Goal: Transaction & Acquisition: Purchase product/service

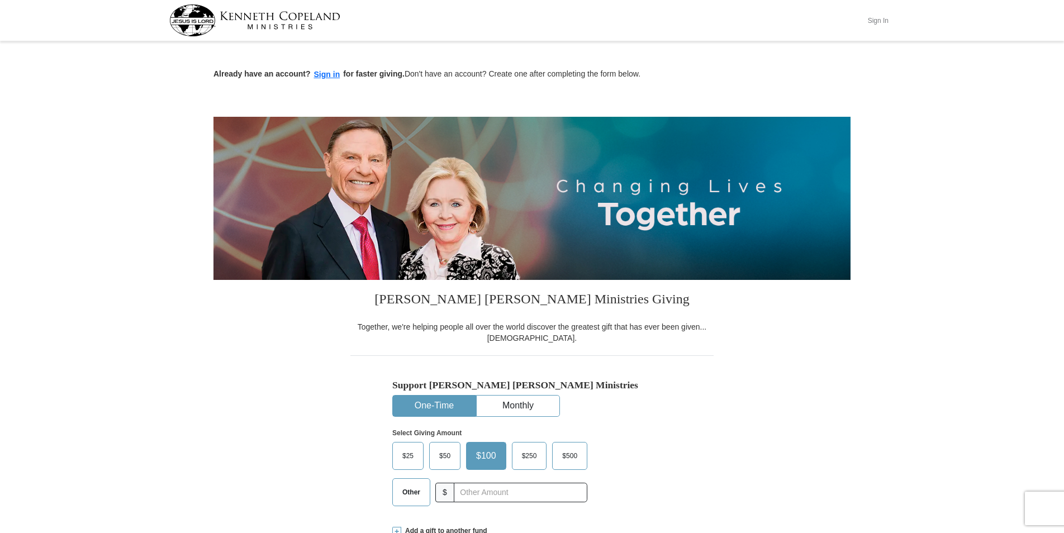
click at [879, 18] on button "Sign In" at bounding box center [878, 20] width 34 height 17
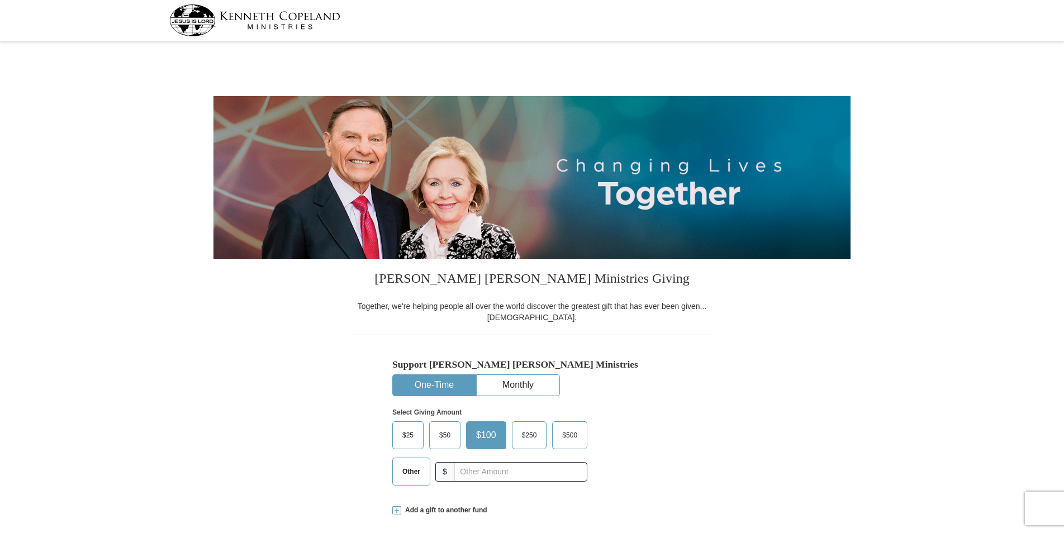
select select "VA"
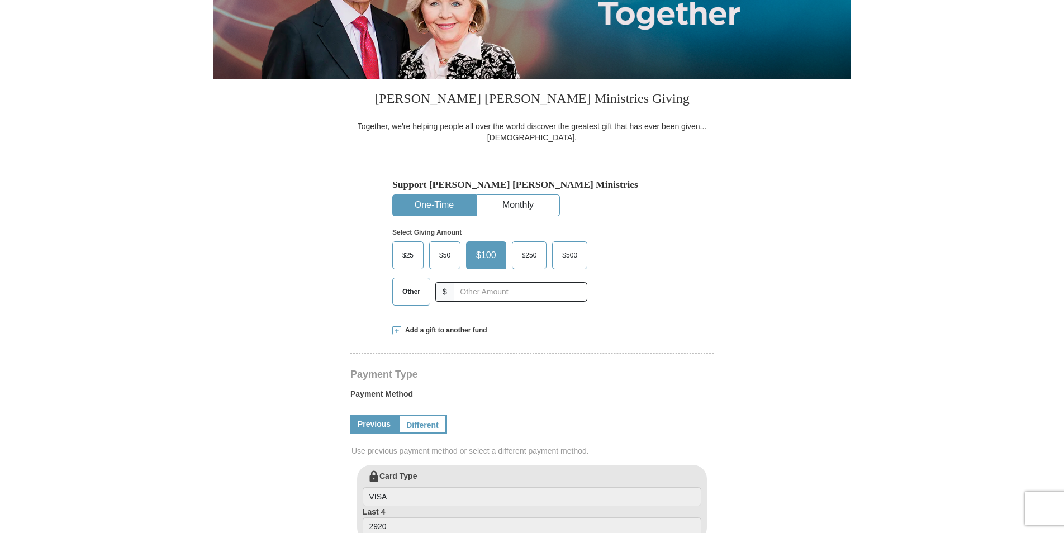
scroll to position [194, 0]
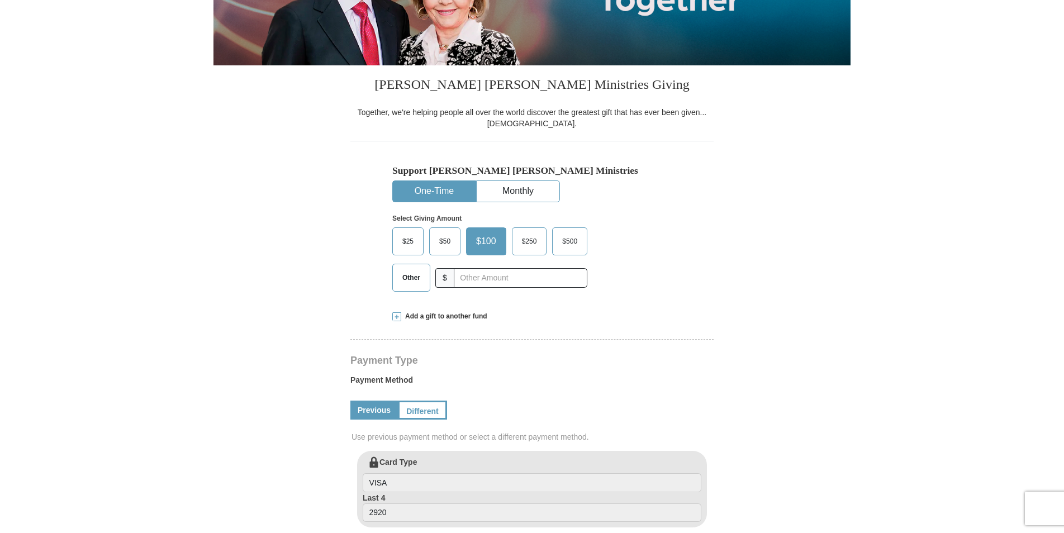
click at [407, 281] on span "Other" at bounding box center [411, 277] width 29 height 17
click at [0, 0] on input "Other" at bounding box center [0, 0] width 0 height 0
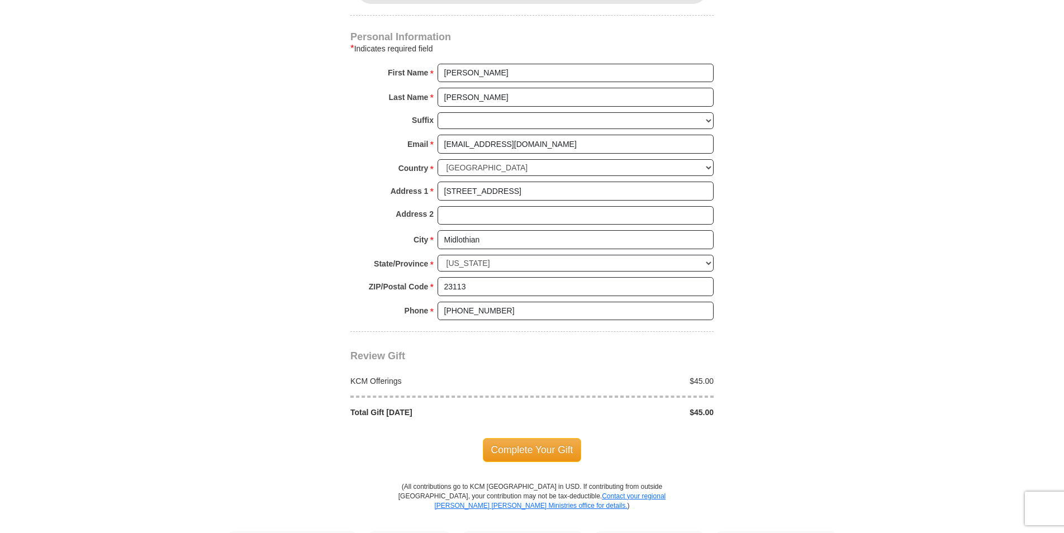
scroll to position [727, 0]
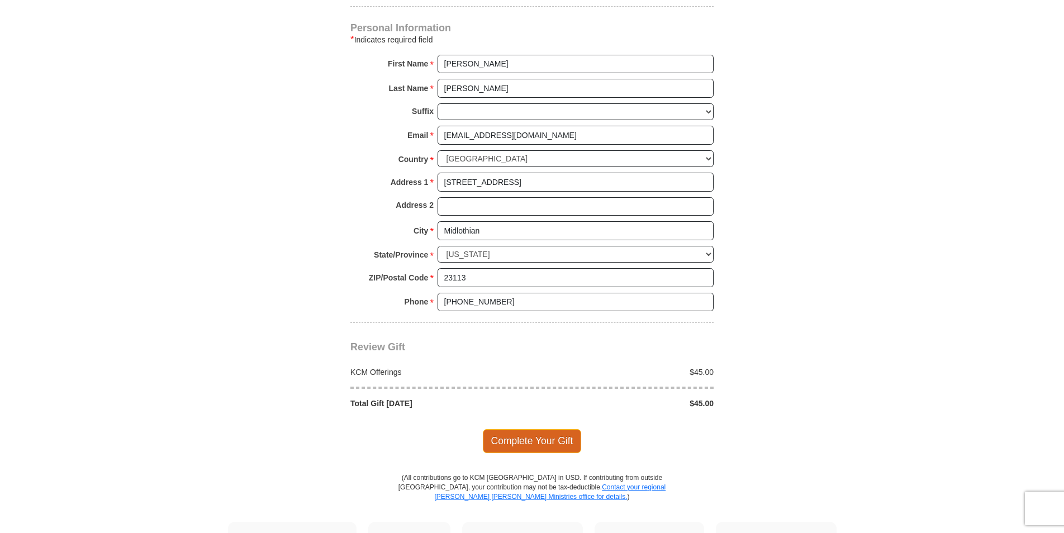
type input "45.00"
click at [532, 443] on span "Complete Your Gift" at bounding box center [532, 440] width 99 height 23
